Goal: Task Accomplishment & Management: Use online tool/utility

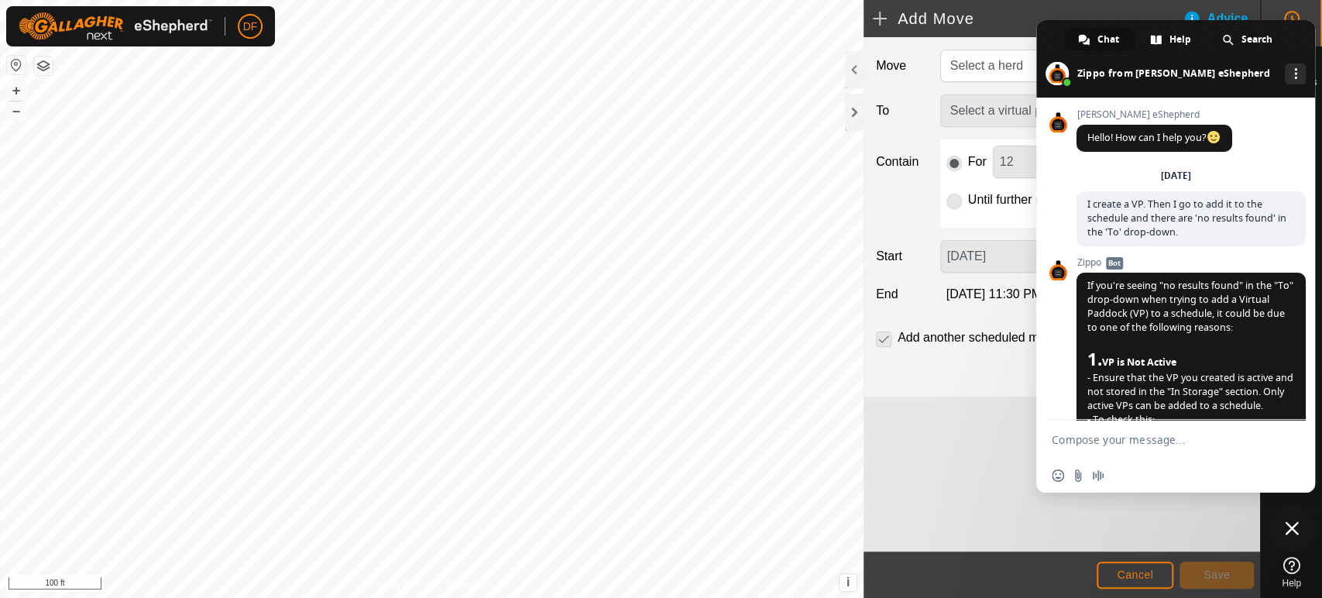
scroll to position [4726, 0]
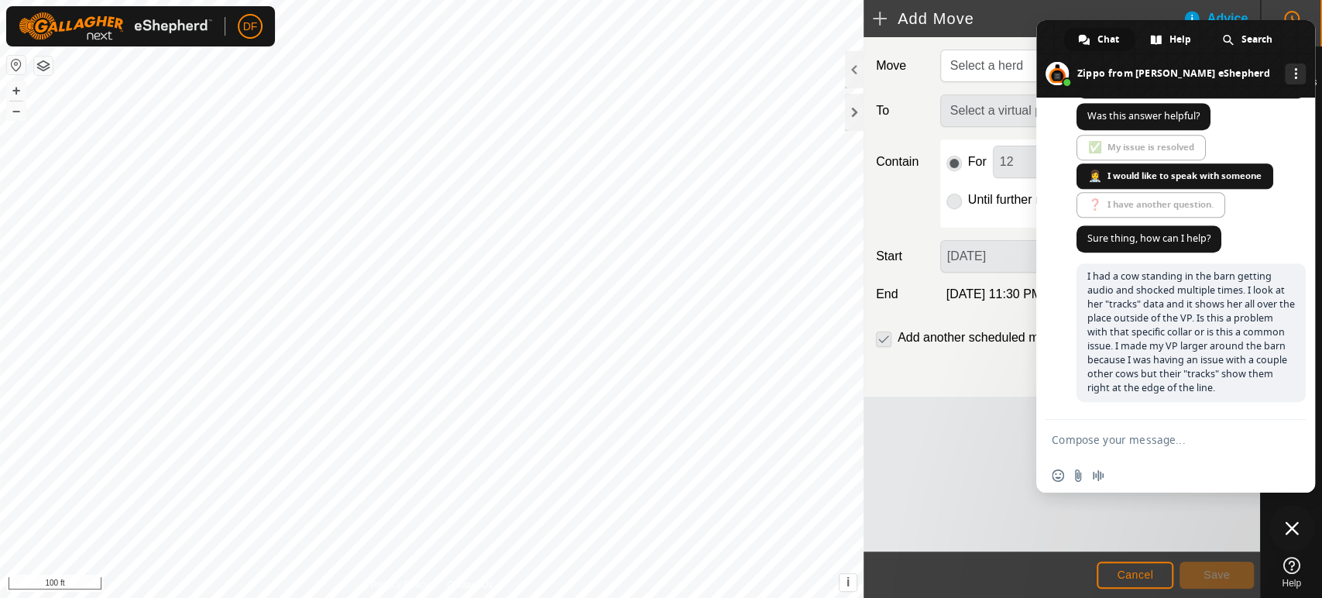
click at [1291, 531] on span "Close chat" at bounding box center [1291, 528] width 14 height 14
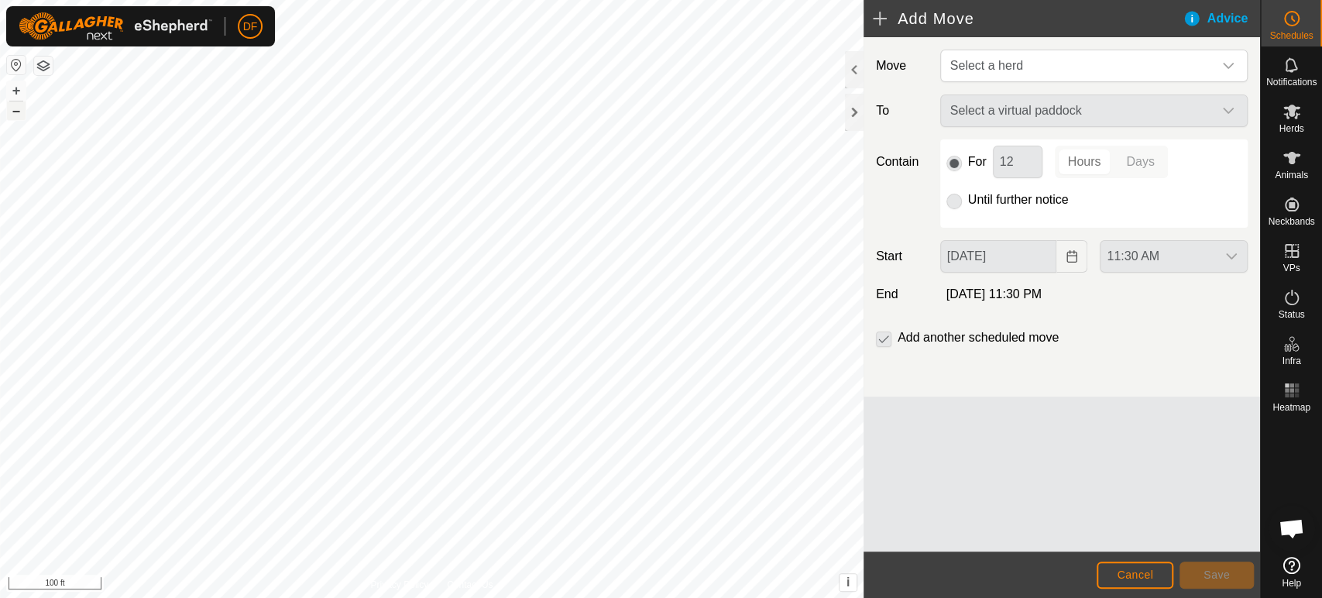
click at [14, 115] on button "–" at bounding box center [16, 110] width 19 height 19
click at [1292, 156] on icon at bounding box center [1291, 158] width 17 height 12
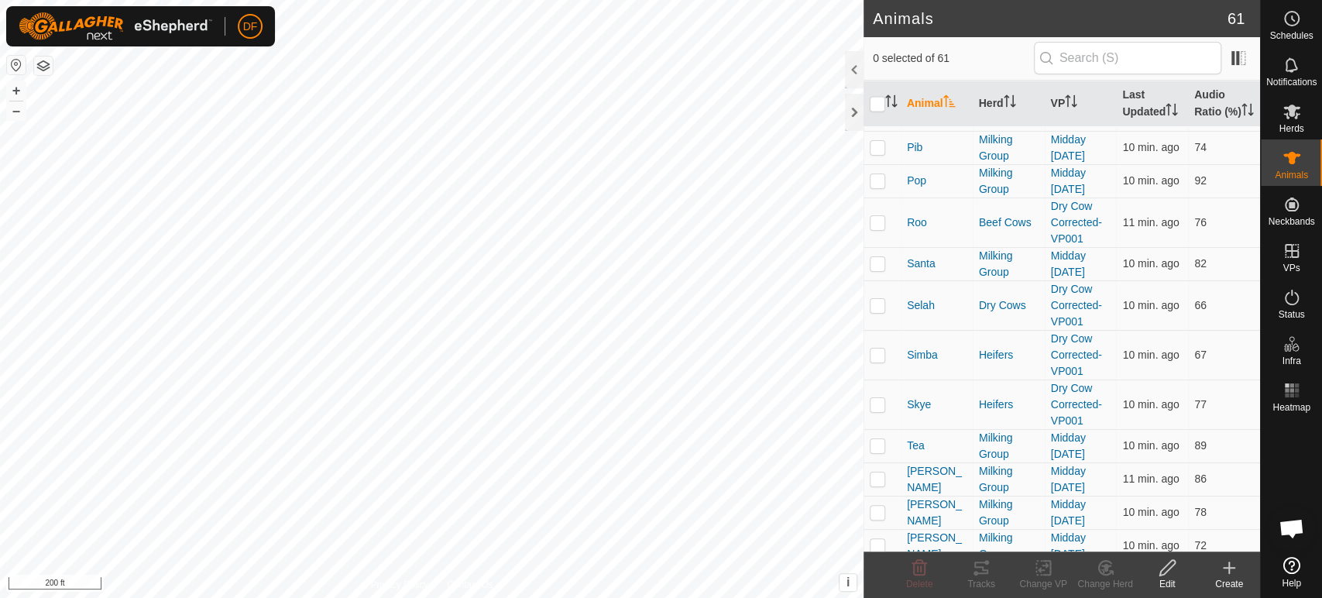
scroll to position [1903, 0]
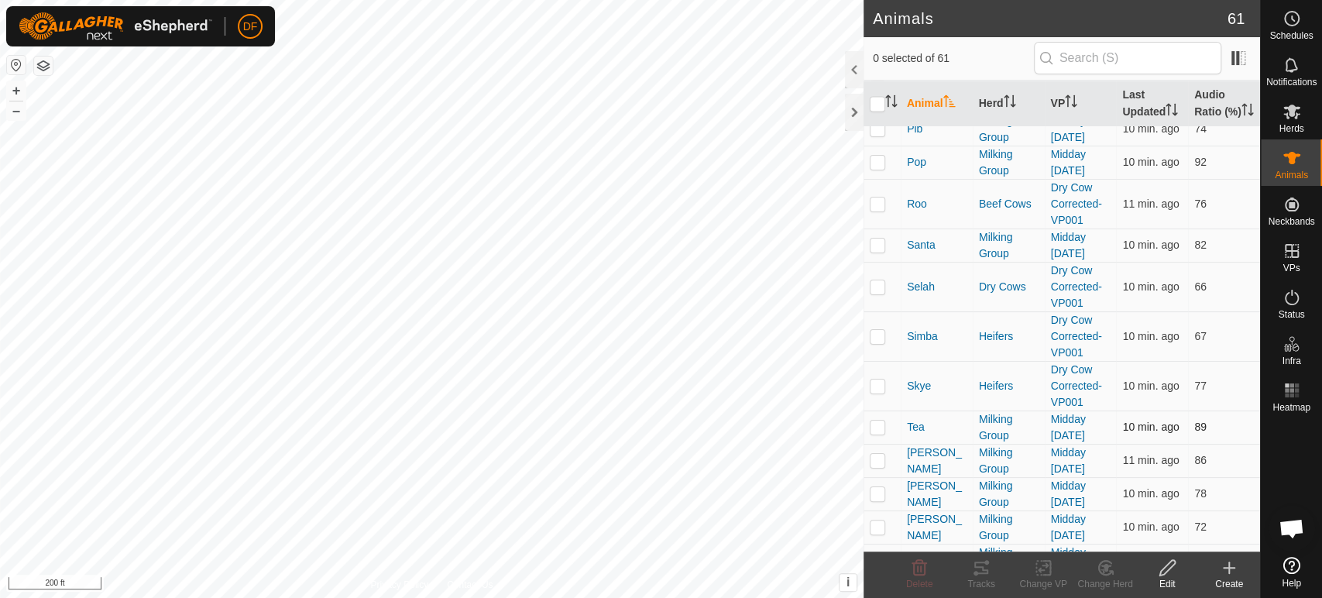
click at [877, 420] on p-checkbox at bounding box center [876, 426] width 15 height 12
checkbox input "true"
click at [989, 577] on div "Tracks" at bounding box center [981, 584] width 62 height 14
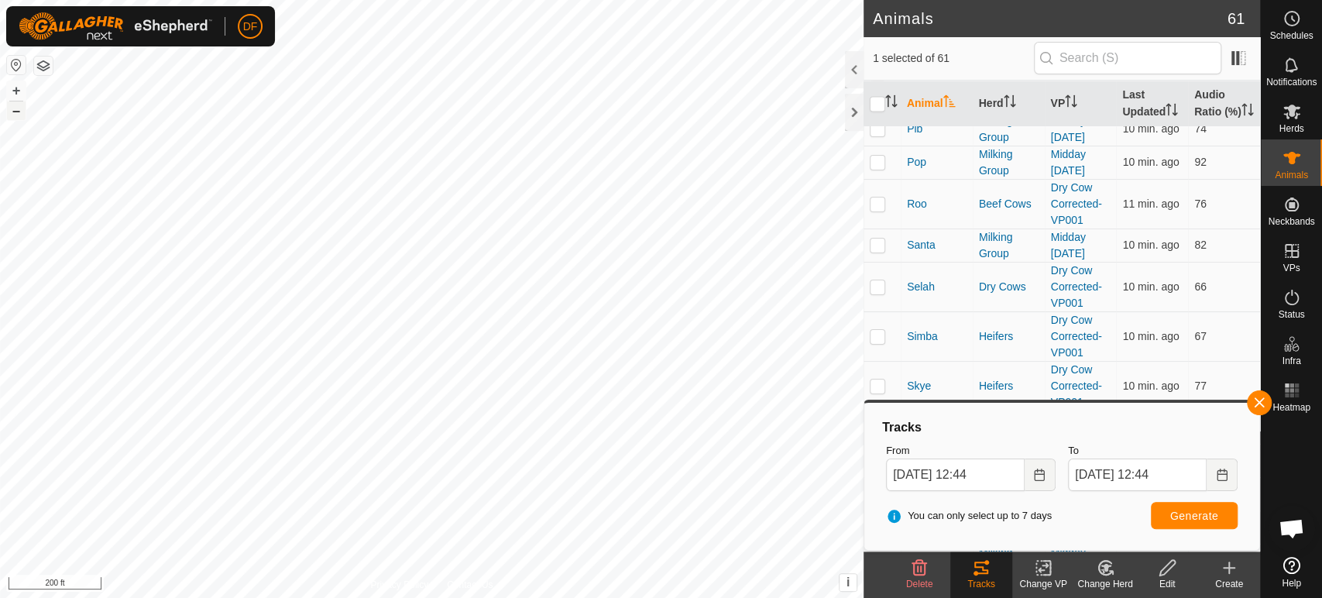
click at [23, 109] on button "–" at bounding box center [16, 110] width 19 height 19
click at [19, 92] on button "+" at bounding box center [16, 90] width 19 height 19
click at [1293, 519] on span "Open chat" at bounding box center [1291, 530] width 26 height 22
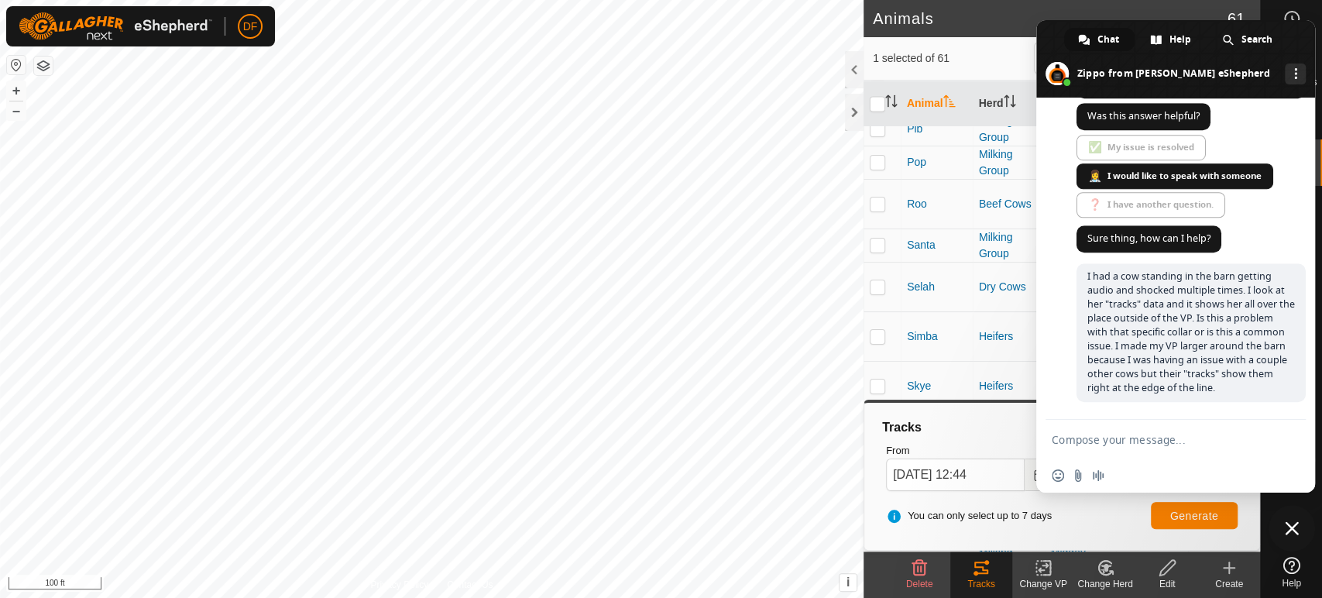
click at [1294, 530] on span "Close chat" at bounding box center [1291, 528] width 14 height 14
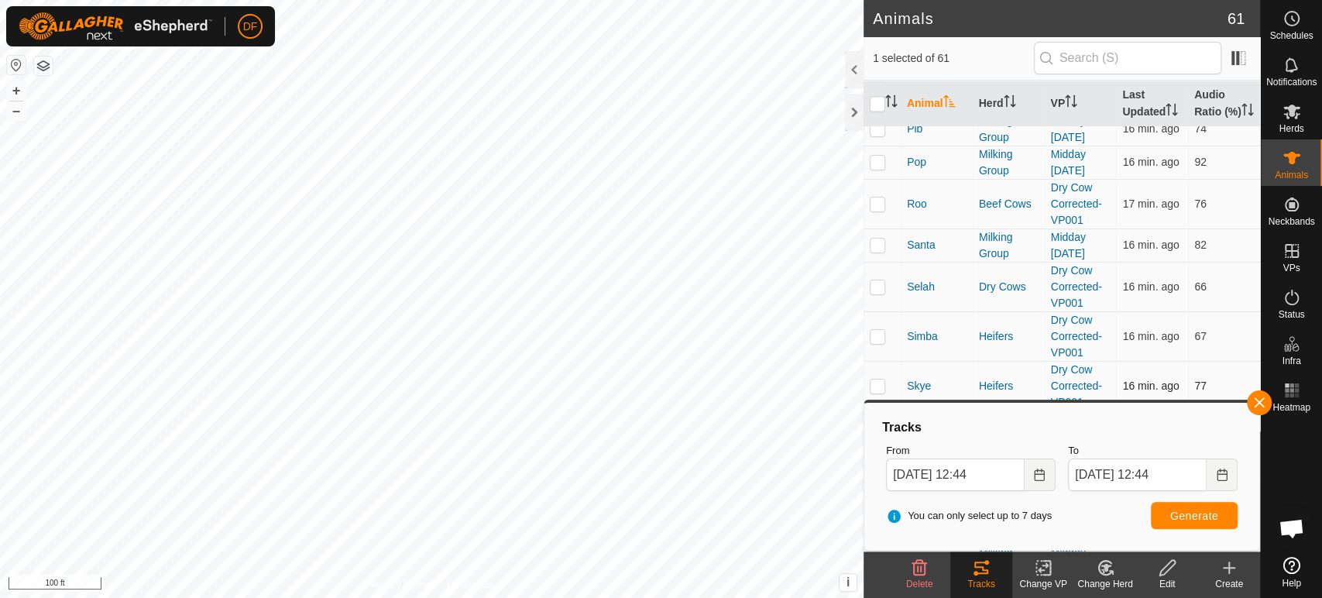
click at [876, 383] on p-checkbox at bounding box center [876, 385] width 15 height 12
checkbox input "true"
click at [1168, 509] on button "Generate" at bounding box center [1193, 515] width 87 height 27
